Goal: Navigation & Orientation: Find specific page/section

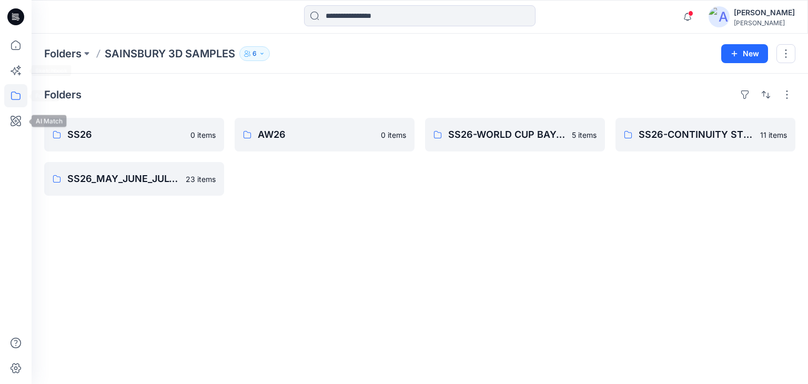
click at [13, 103] on icon at bounding box center [15, 95] width 23 height 23
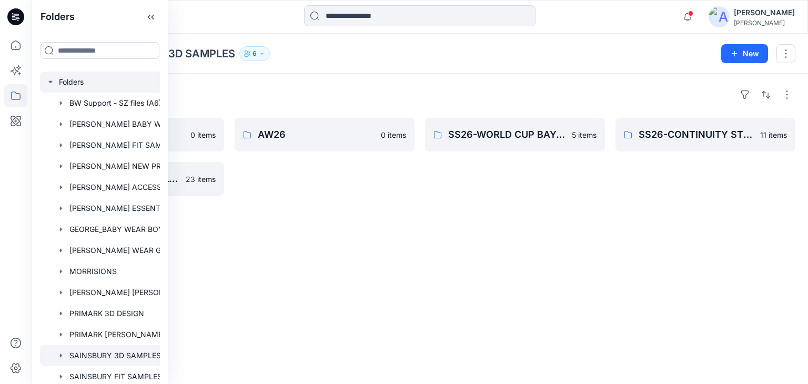
click at [89, 81] on div at bounding box center [113, 82] width 147 height 21
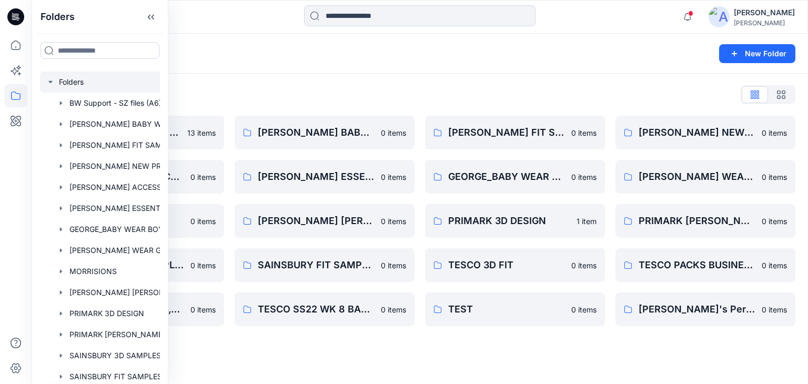
click at [217, 53] on div "Folders" at bounding box center [378, 53] width 669 height 15
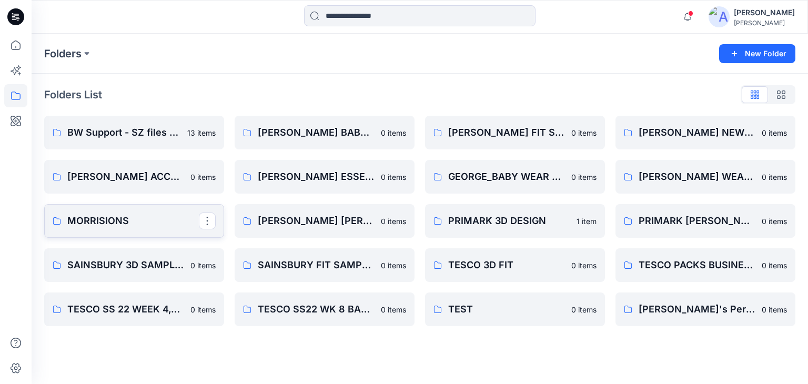
click at [120, 225] on p "MORRISIONS" at bounding box center [132, 221] width 131 height 15
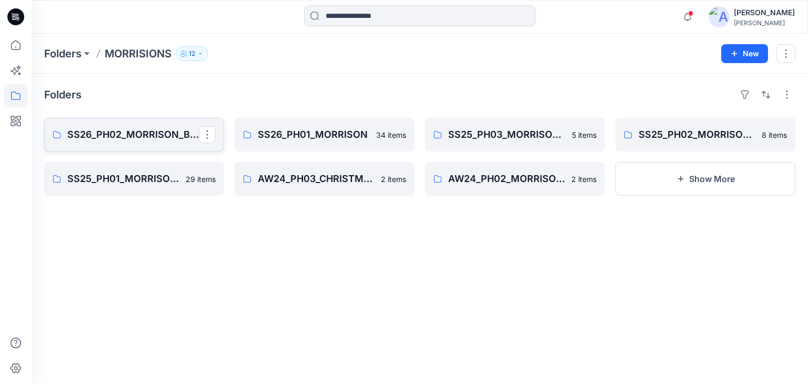
click at [162, 146] on link "SS26_PH02_MORRISON_BABYGIRLS_BABY BOYS" at bounding box center [134, 135] width 180 height 34
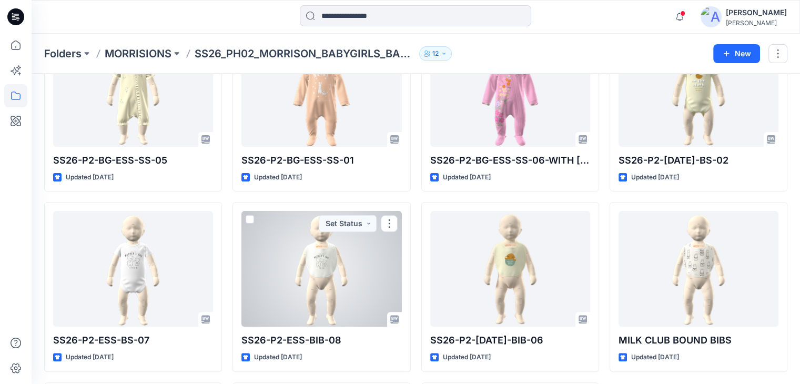
scroll to position [193, 0]
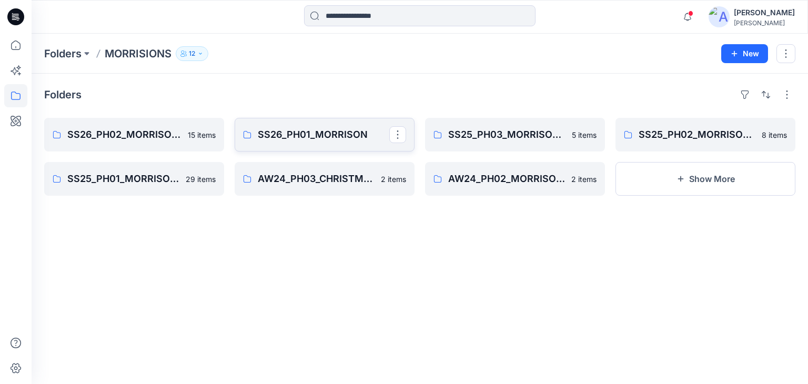
click at [297, 139] on p "SS26_PH01_MORRISON" at bounding box center [323, 134] width 131 height 15
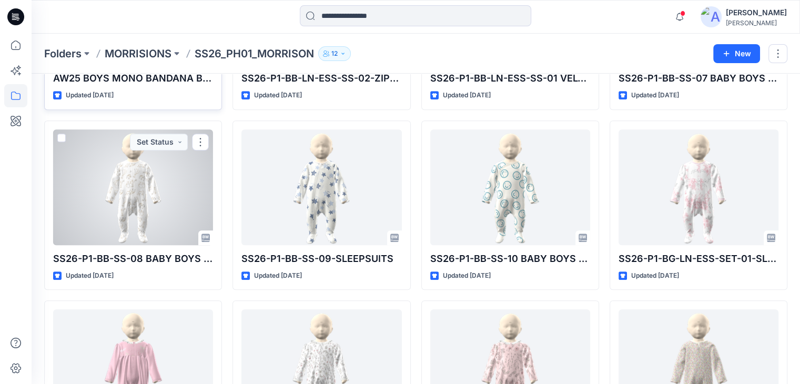
scroll to position [959, 0]
